Goal: Information Seeking & Learning: Get advice/opinions

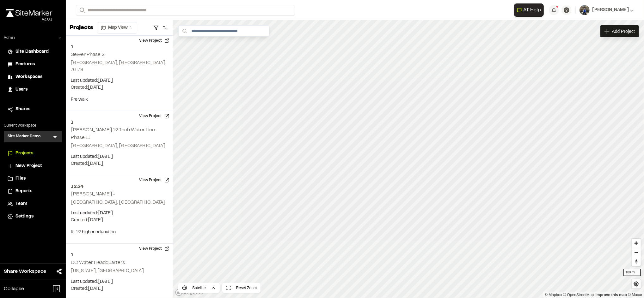
click at [24, 90] on span "Users" at bounding box center [21, 89] width 12 height 7
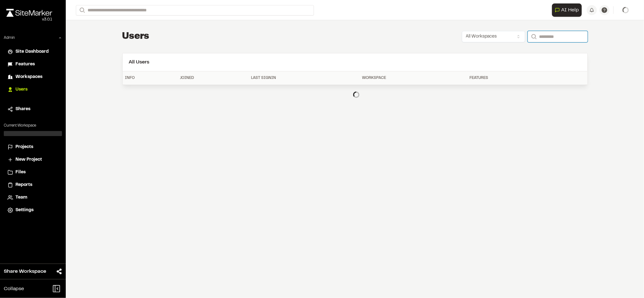
click at [543, 38] on input "Search" at bounding box center [558, 36] width 60 height 11
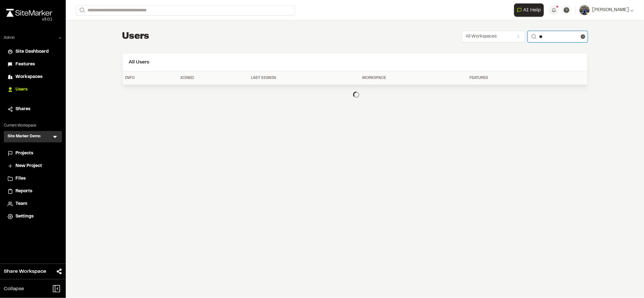
type input "*"
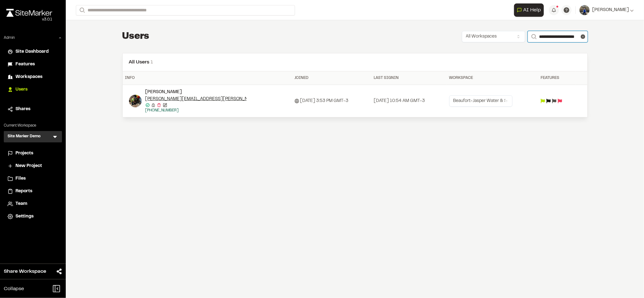
type input "**********"
click at [138, 101] on img at bounding box center [135, 101] width 13 height 13
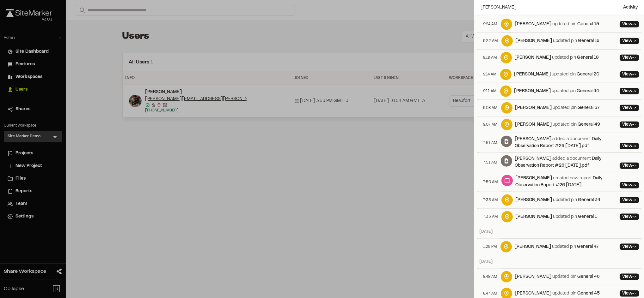
scroll to position [521, 0]
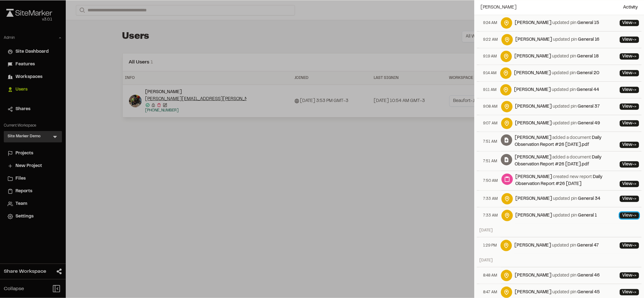
click at [621, 218] on link "View ->" at bounding box center [629, 216] width 19 height 6
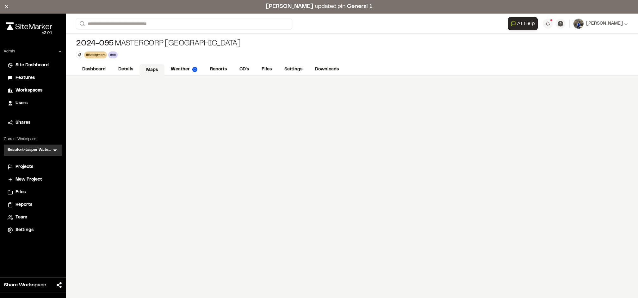
click at [145, 69] on link "Maps" at bounding box center [151, 70] width 25 height 12
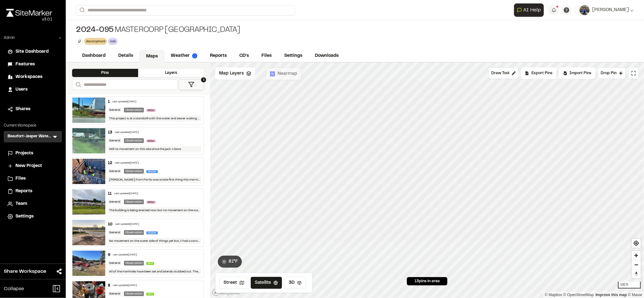
click at [183, 108] on div "General Observation Misc" at bounding box center [154, 111] width 93 height 6
click at [541, 9] on span "AI Help" at bounding box center [532, 10] width 18 height 8
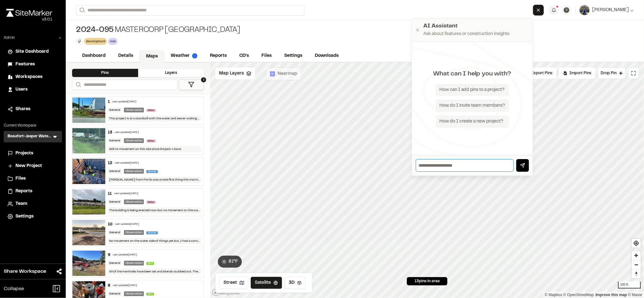
click at [444, 166] on input "text" at bounding box center [465, 165] width 98 height 13
type input "**********"
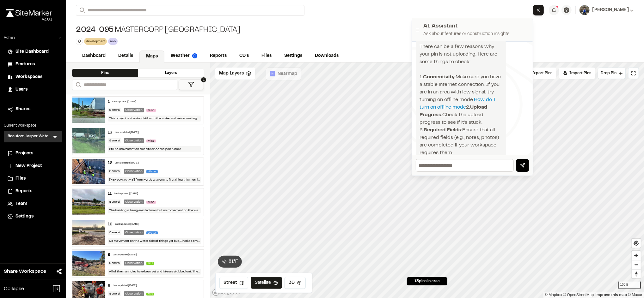
scroll to position [3, 0]
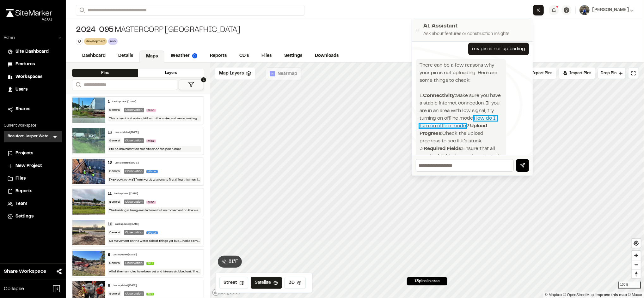
click at [483, 126] on link "How do I turn on offline mode" at bounding box center [458, 122] width 77 height 12
click at [588, 29] on div "2024-095 MasterCorp Beaufort Commerce Park development Delete Rename Edit Color…" at bounding box center [355, 35] width 578 height 30
